Goal: Task Accomplishment & Management: Use online tool/utility

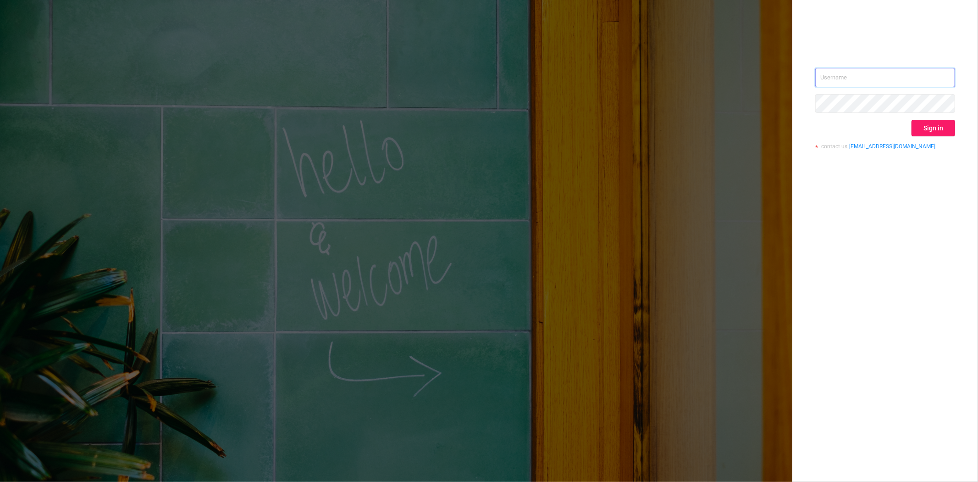
type input "[PERSON_NAME][EMAIL_ADDRESS][DOMAIN_NAME]"
click at [932, 126] on button "Sign in" at bounding box center [934, 128] width 44 height 17
type input "[PERSON_NAME][EMAIL_ADDRESS][DOMAIN_NAME]"
click at [928, 129] on button "Sign in" at bounding box center [934, 128] width 44 height 17
type input "[PERSON_NAME][EMAIL_ADDRESS][DOMAIN_NAME]"
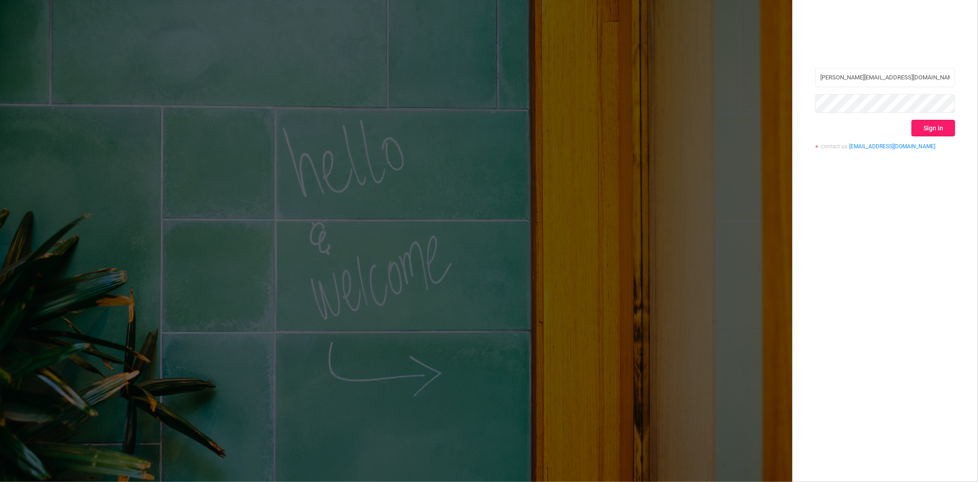
click at [947, 127] on button "Sign in" at bounding box center [934, 128] width 44 height 17
